Goal: Information Seeking & Learning: Find specific page/section

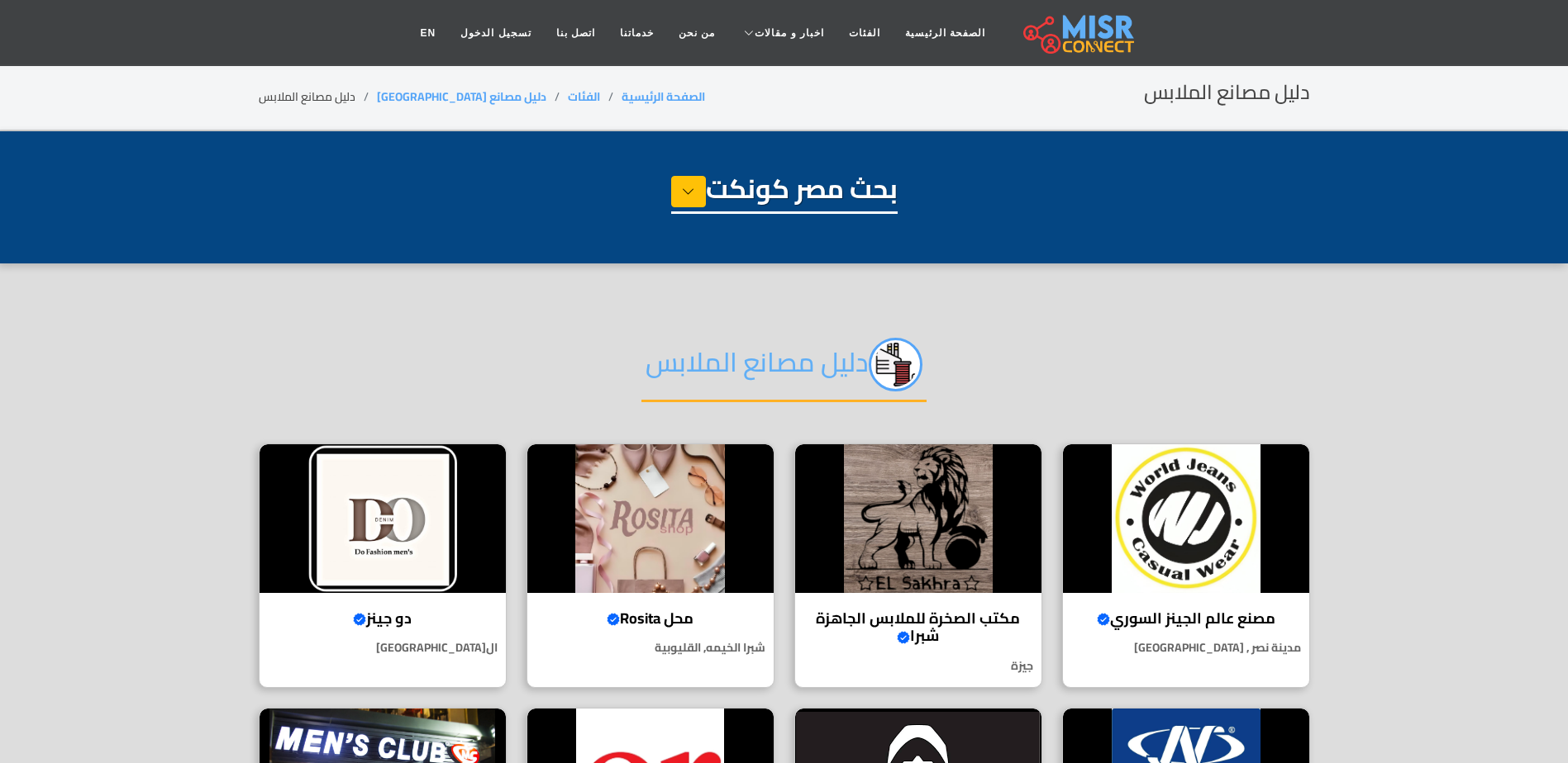
select select "**********"
click at [439, 98] on link "دليل مصانع [GEOGRAPHIC_DATA]" at bounding box center [461, 97] width 169 height 22
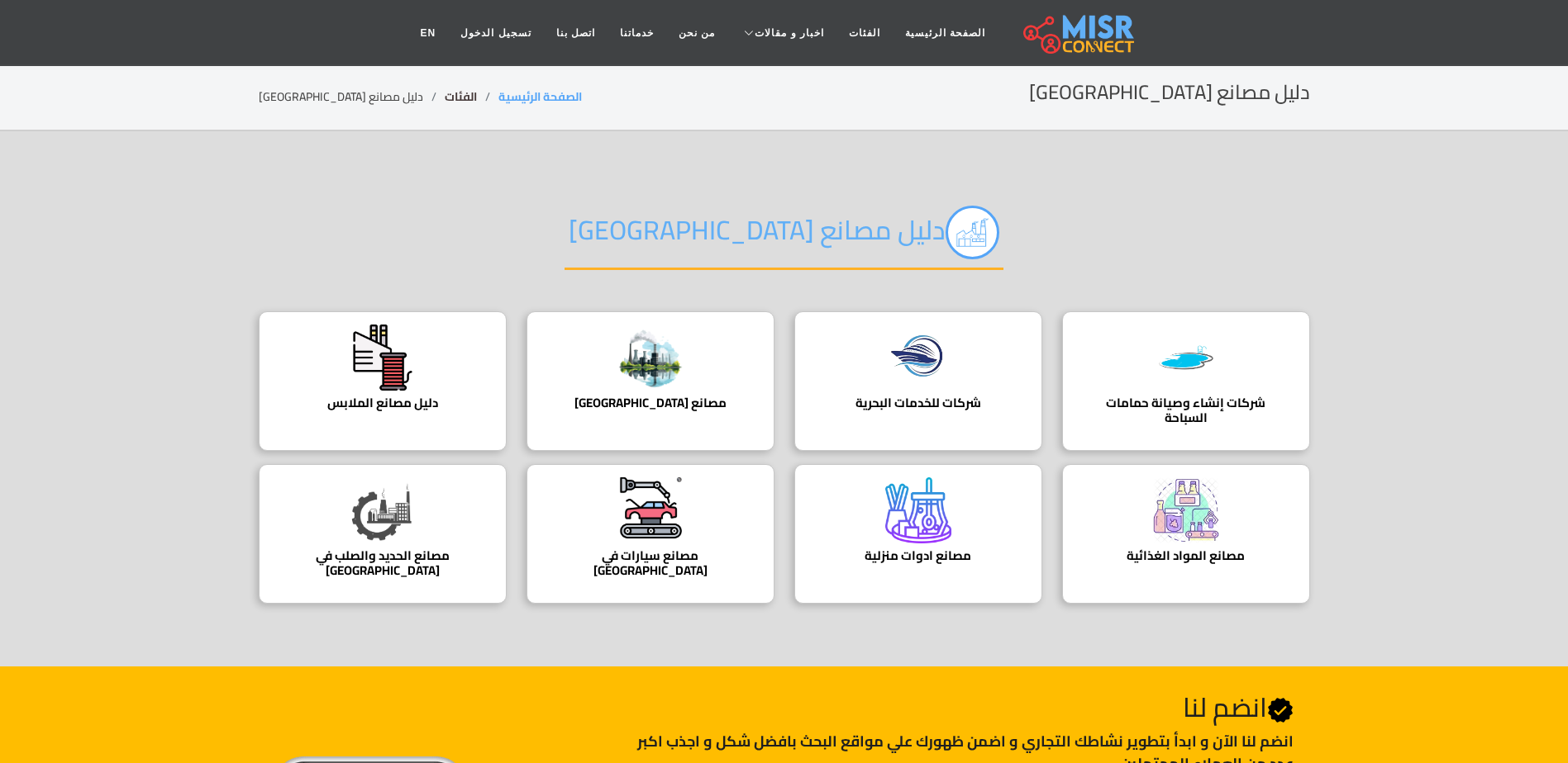
click at [444, 93] on link "الفئات" at bounding box center [460, 97] width 32 height 22
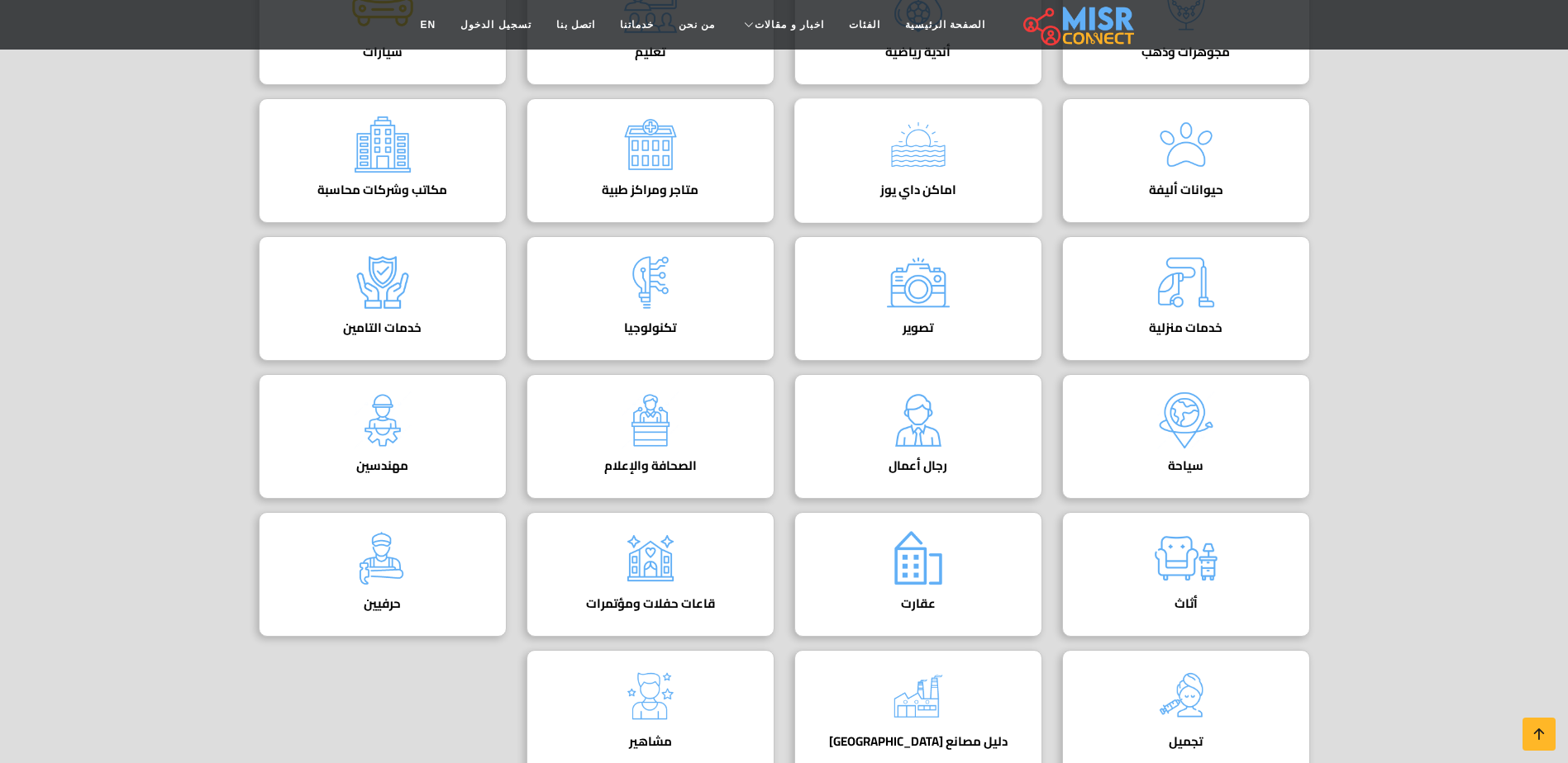
scroll to position [495, 0]
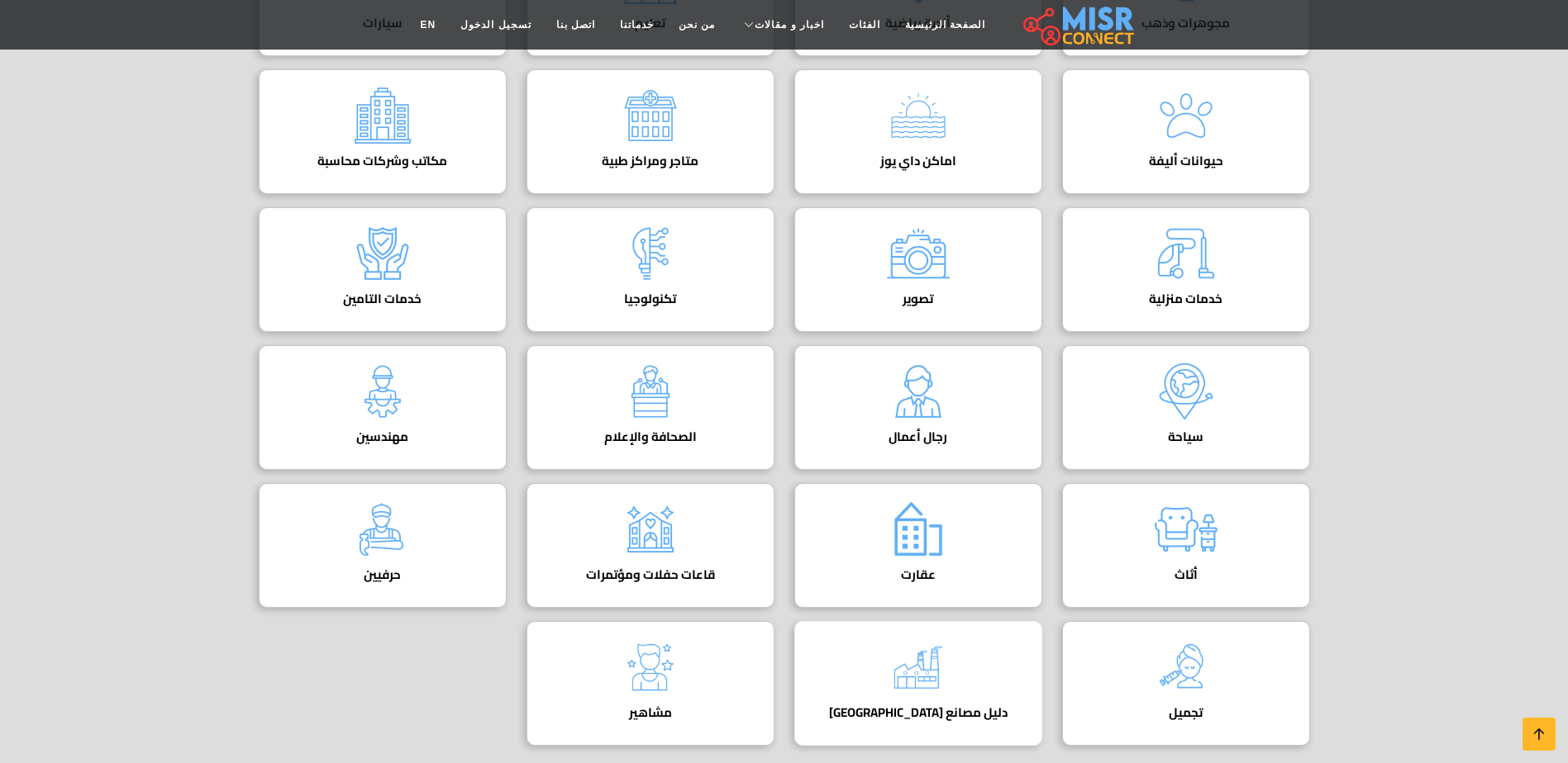
click at [950, 670] on img at bounding box center [918, 667] width 66 height 66
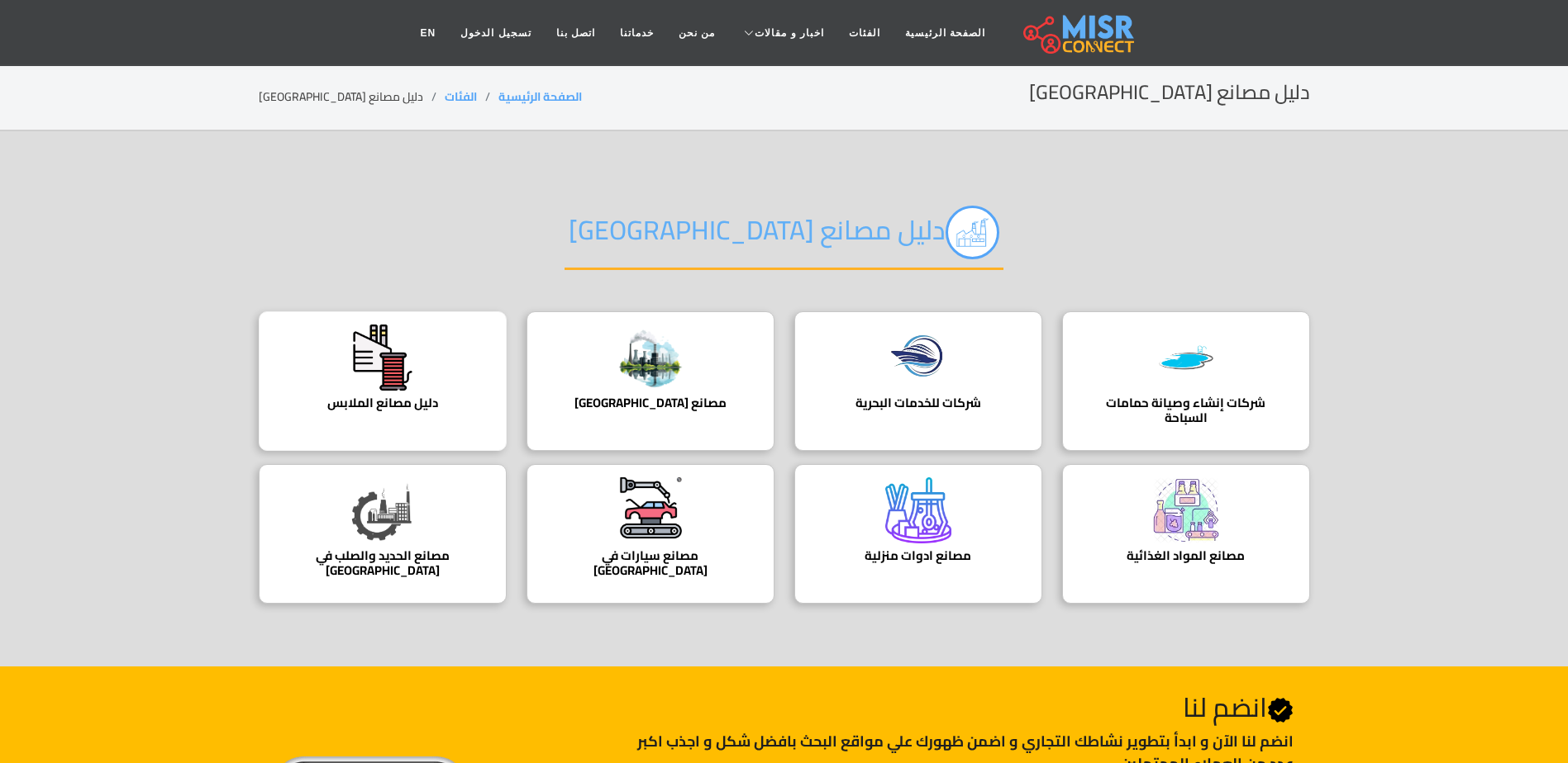
click at [379, 379] on img at bounding box center [382, 358] width 66 height 66
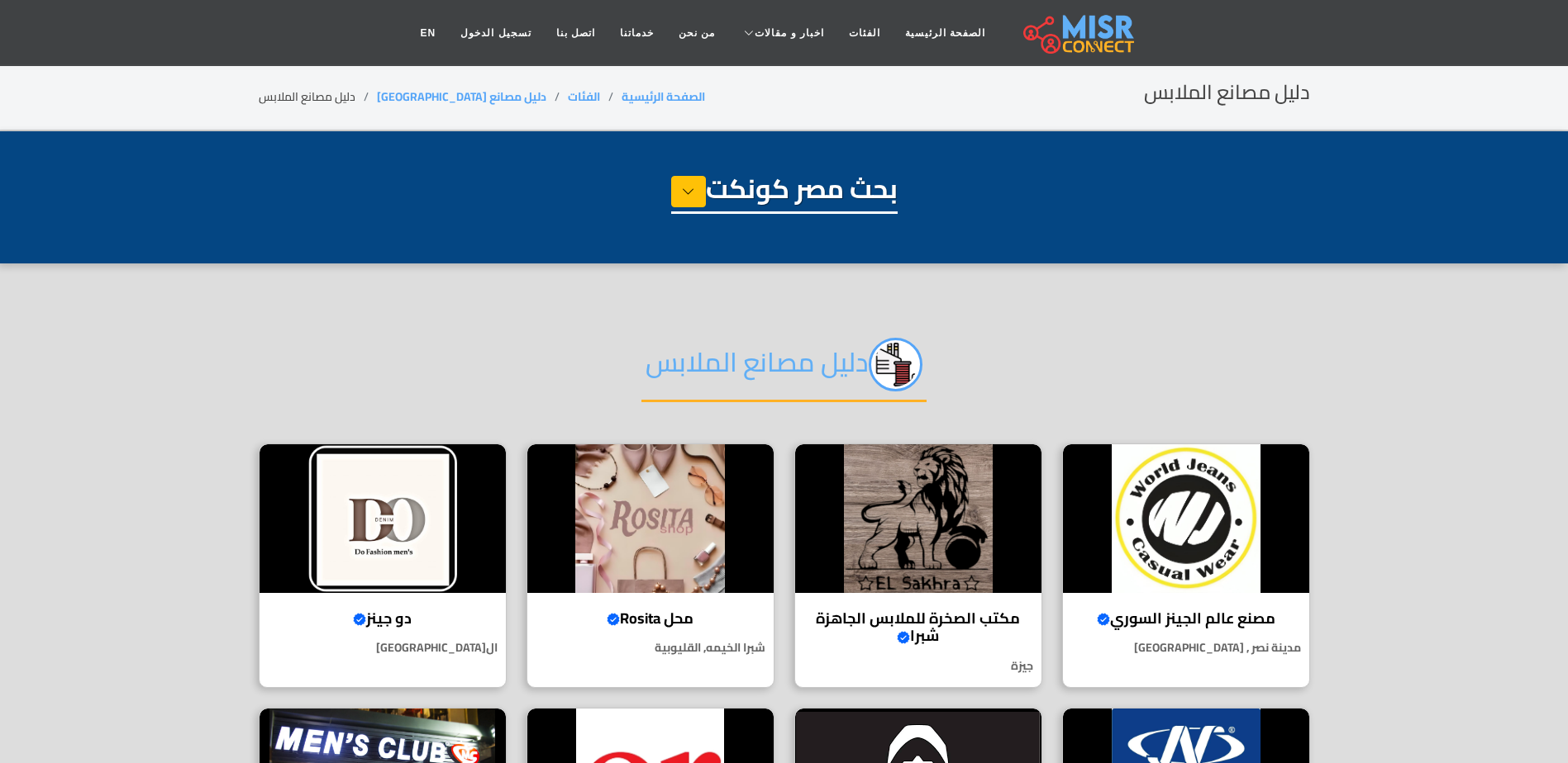
select select "**********"
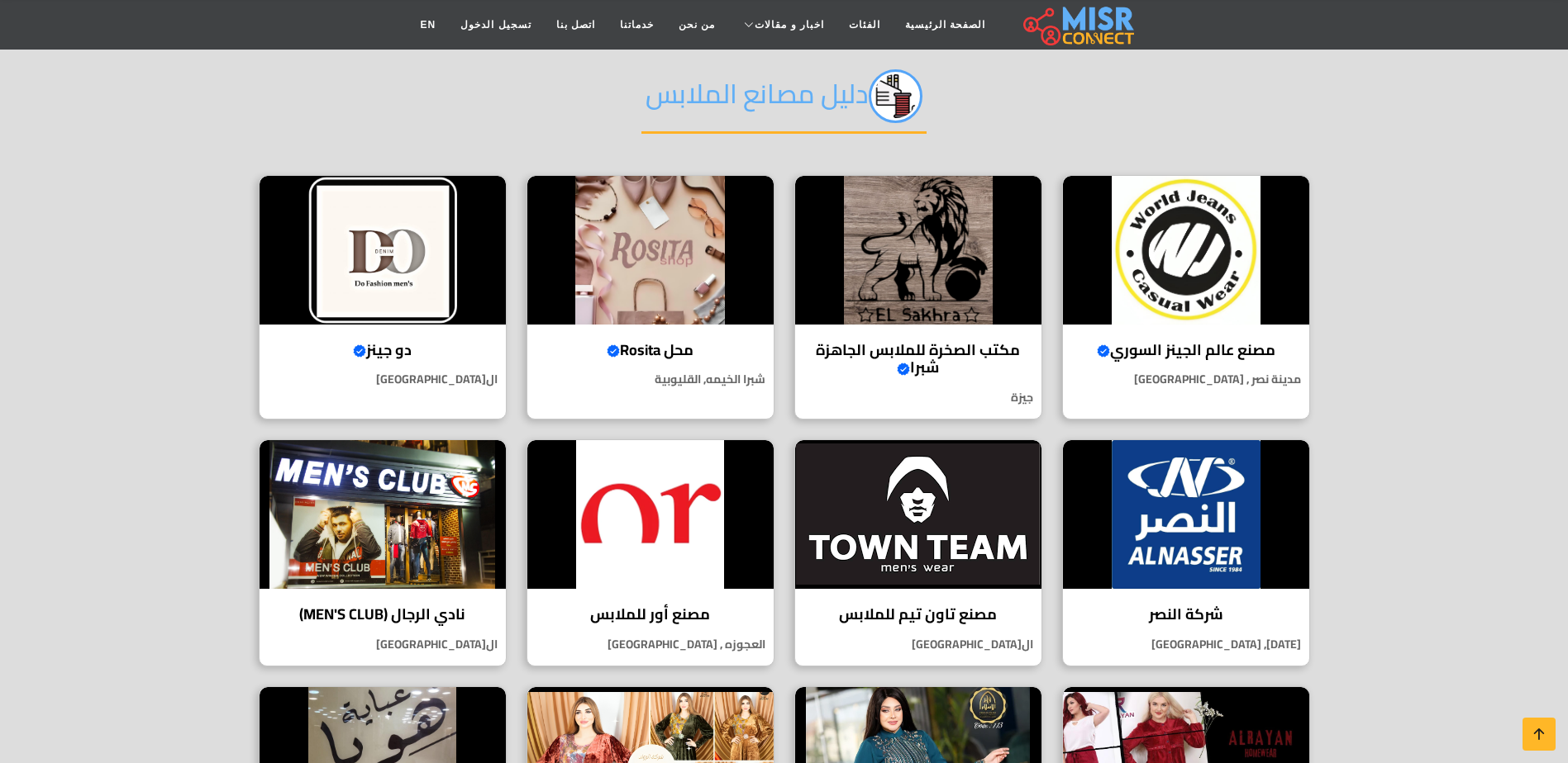
scroll to position [165, 0]
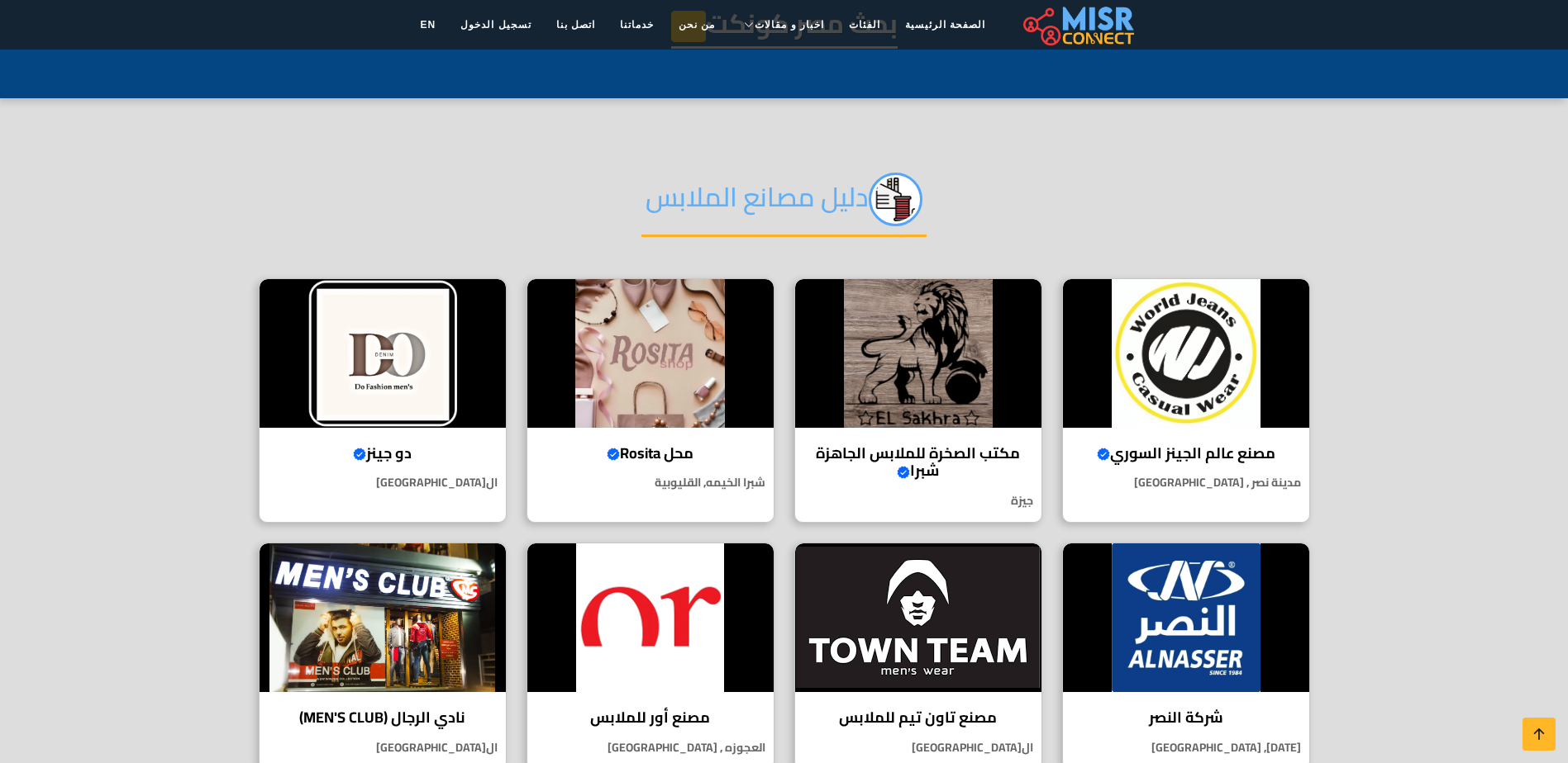
click at [1369, 475] on section "دليل مصانع الملابس مصنع عالم الجينز السوري Verified account جودة سورية تُلبس.. …" at bounding box center [784, 724] width 1568 height 1253
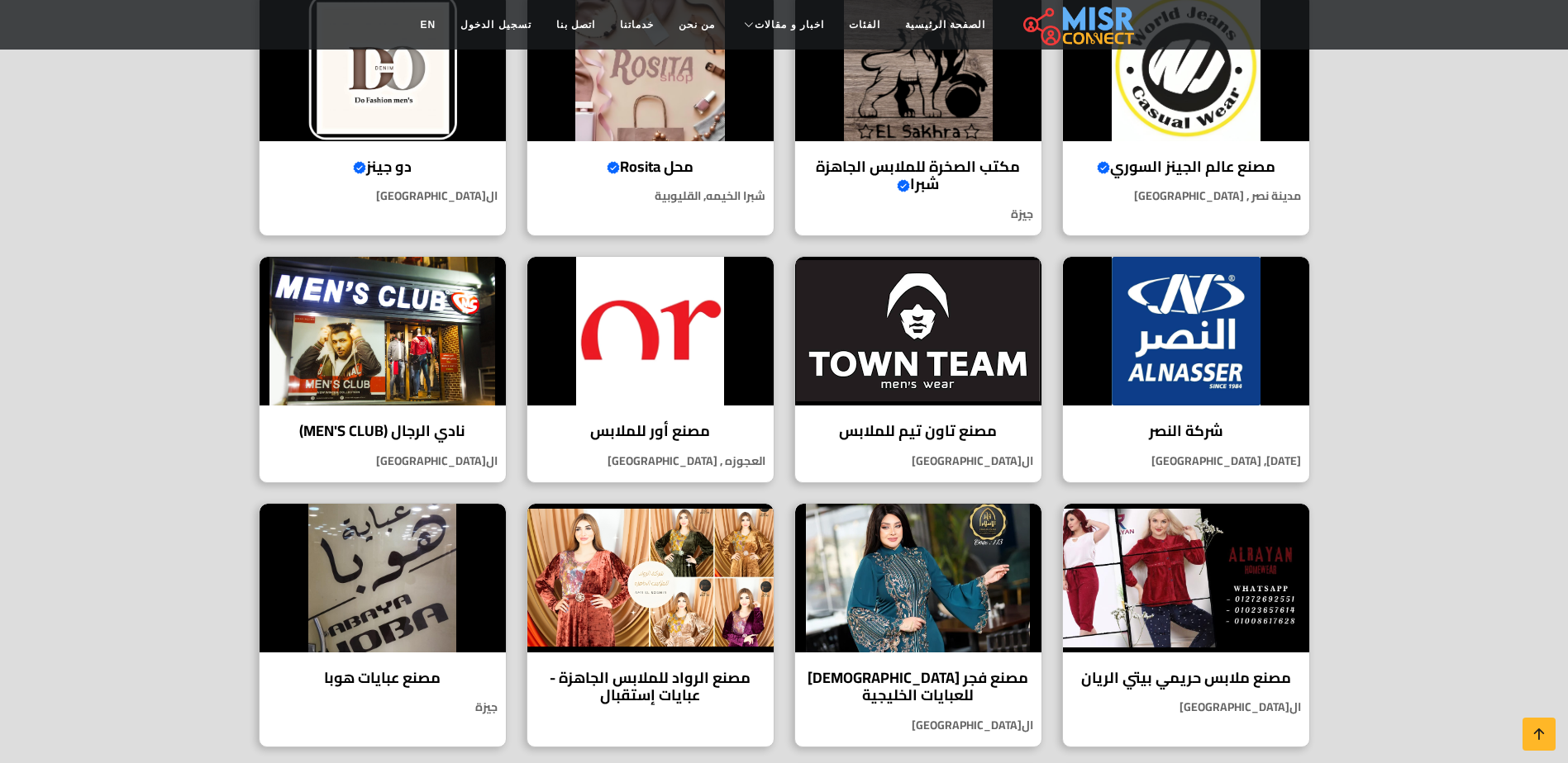
scroll to position [248, 0]
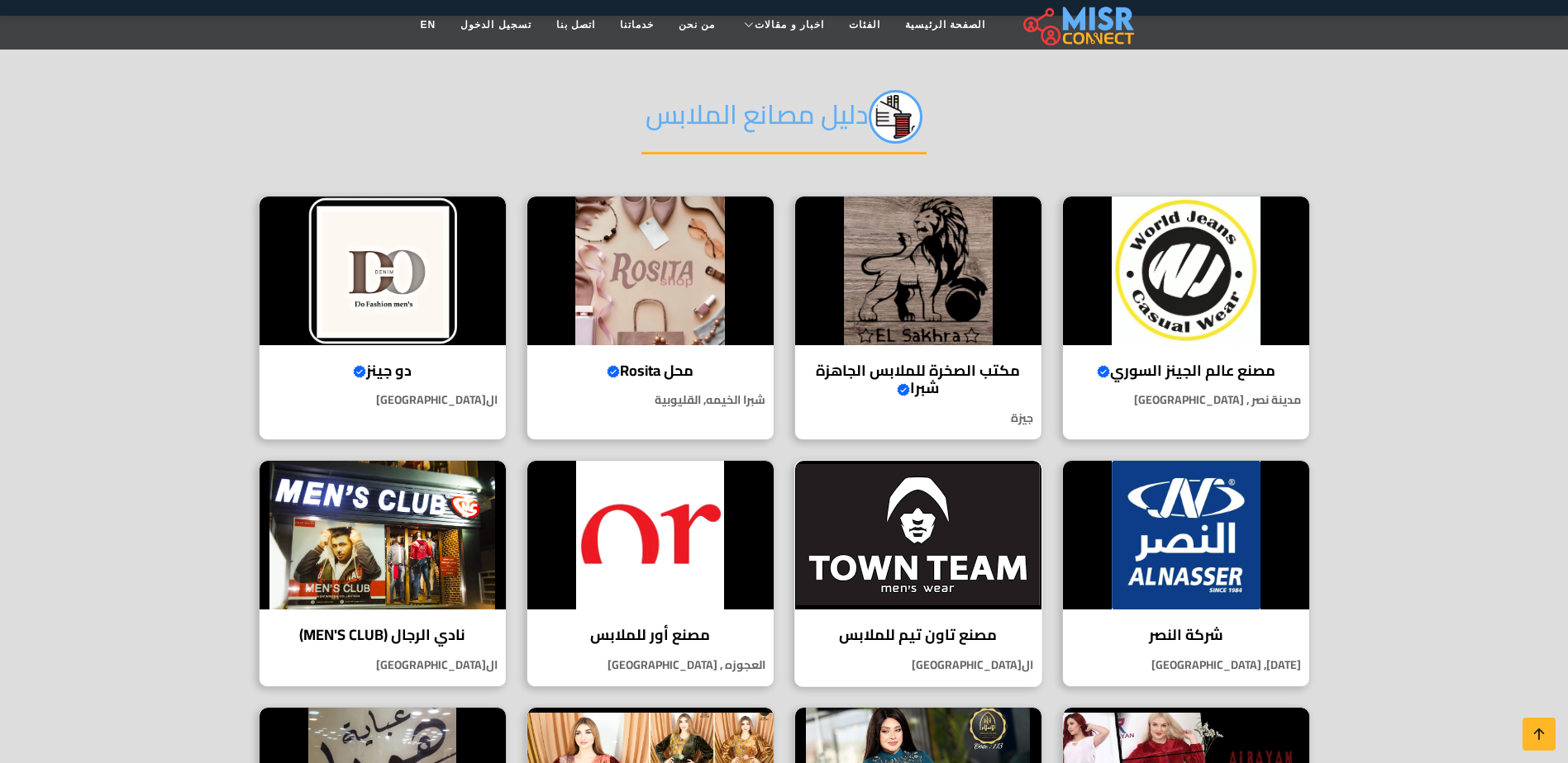
click at [882, 619] on div "مصنع تاون تيم للملابس تاون تيم هو أحد المصانع الرائدة في صناعة الملابس في مصر و…" at bounding box center [918, 574] width 248 height 227
